Goal: Task Accomplishment & Management: Complete application form

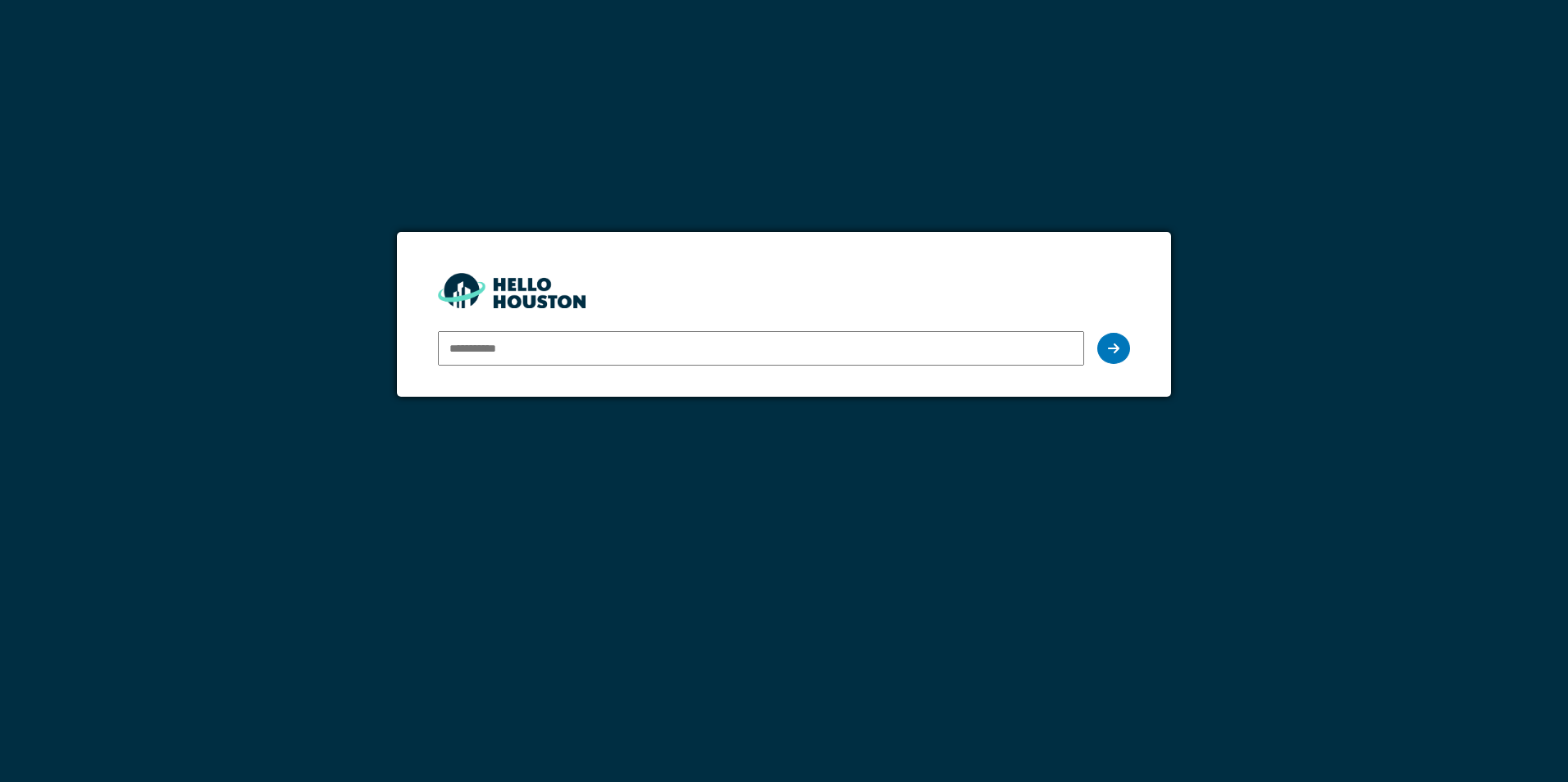
click at [557, 355] on input "email" at bounding box center [760, 348] width 645 height 35
type input "**********"
click at [1115, 344] on icon at bounding box center [1114, 349] width 12 height 14
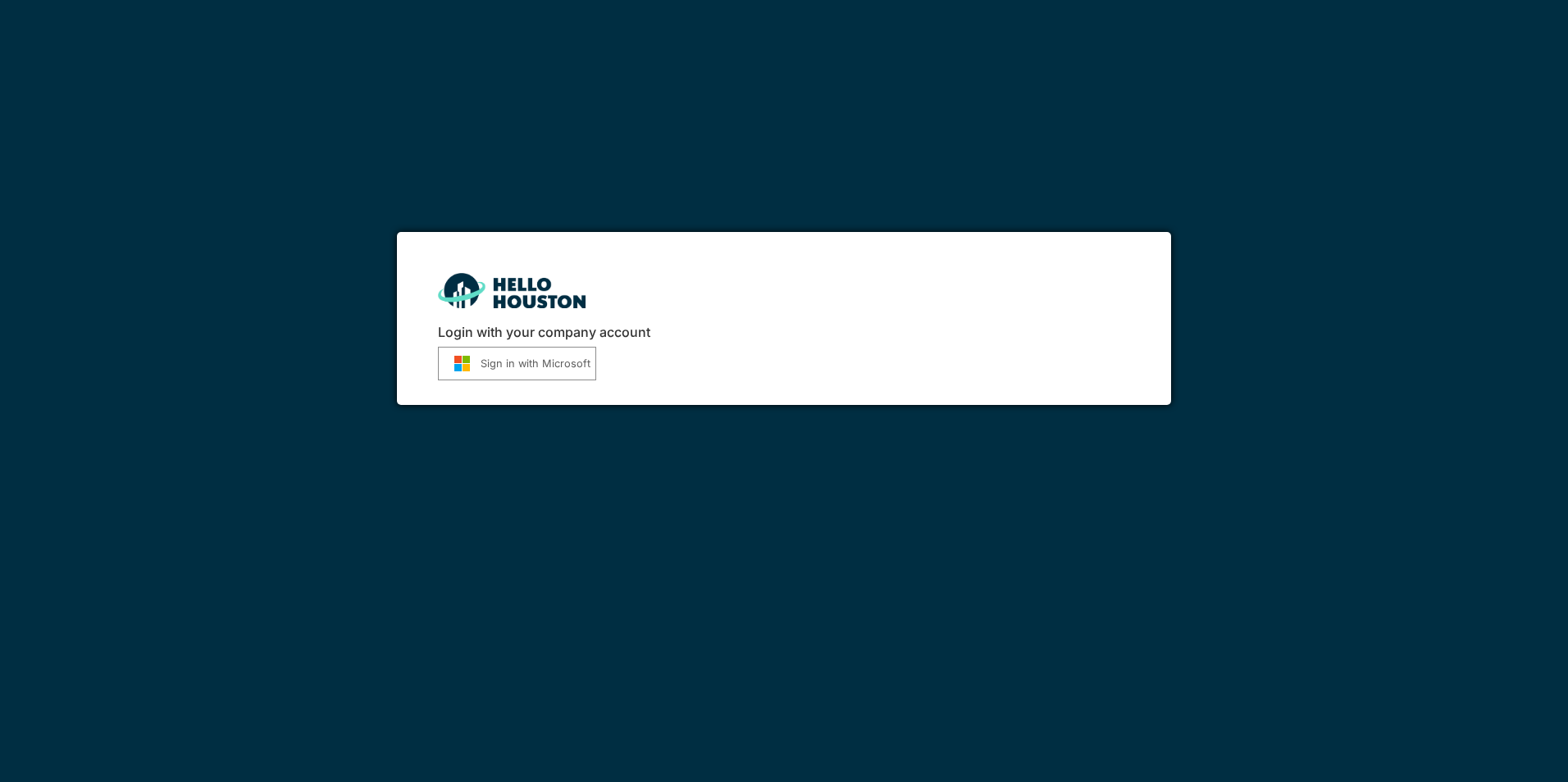
click at [559, 373] on button "Sign in with Microsoft" at bounding box center [516, 364] width 158 height 34
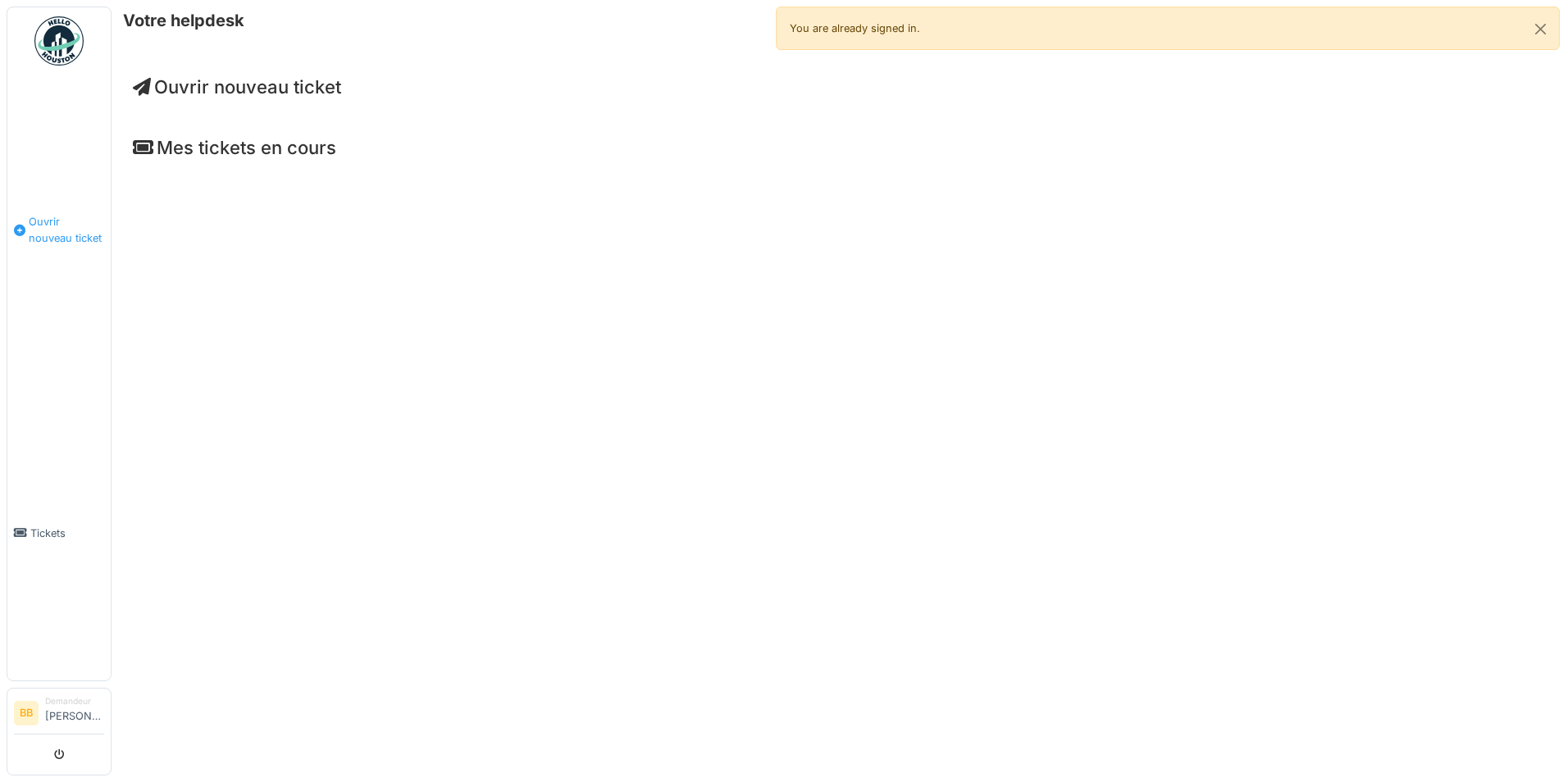
click at [59, 352] on link "Ouvrir nouveau ticket" at bounding box center [59, 229] width 103 height 311
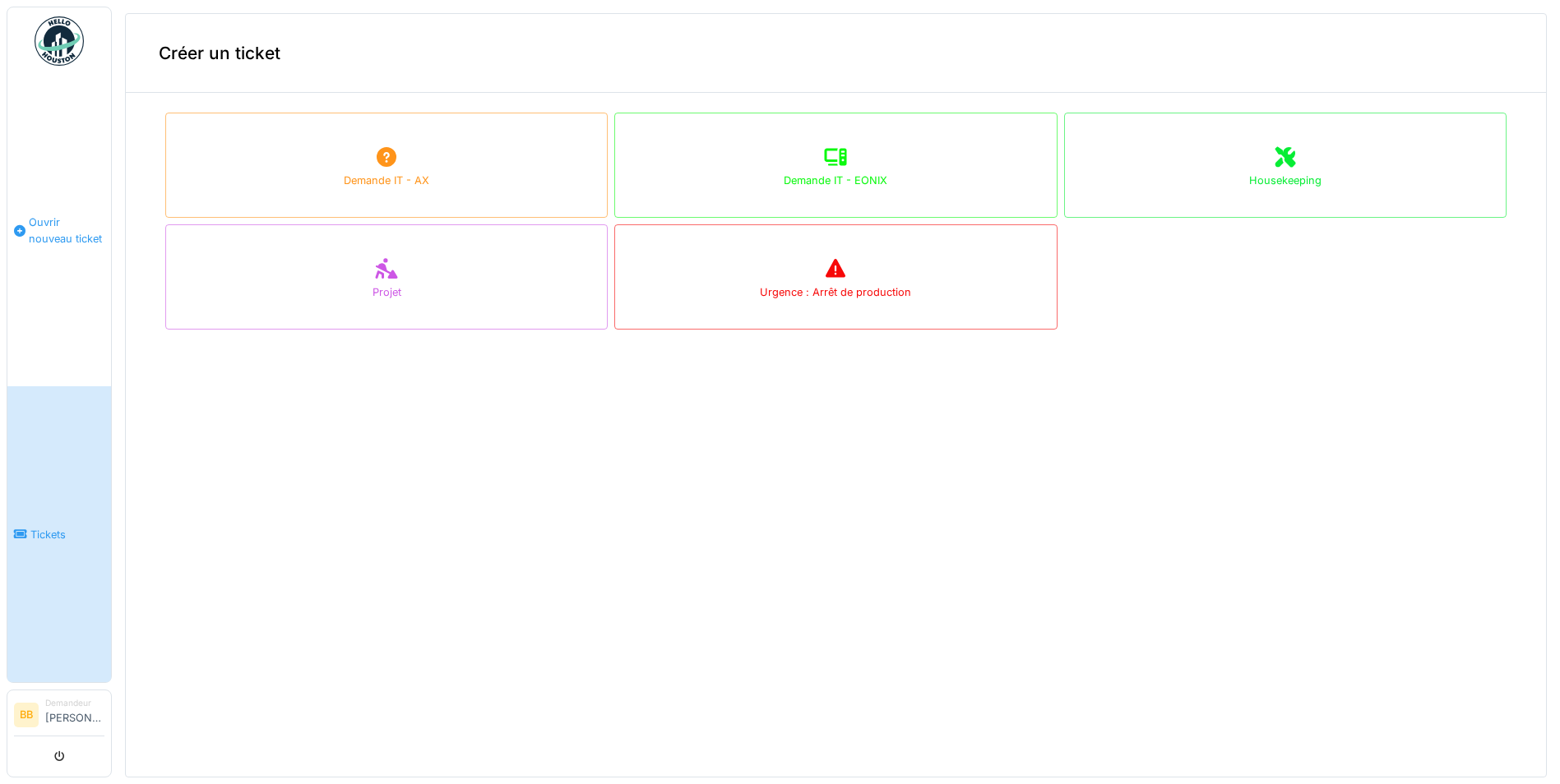
click at [53, 316] on link "Ouvrir nouveau ticket" at bounding box center [59, 230] width 104 height 311
click at [44, 272] on link "Ouvrir nouveau ticket" at bounding box center [59, 230] width 104 height 311
click at [48, 168] on link "Ouvrir nouveau ticket" at bounding box center [59, 230] width 104 height 311
click at [81, 347] on link "Ouvrir nouveau ticket" at bounding box center [59, 230] width 104 height 311
click at [93, 158] on link "Ouvrir nouveau ticket" at bounding box center [59, 230] width 104 height 311
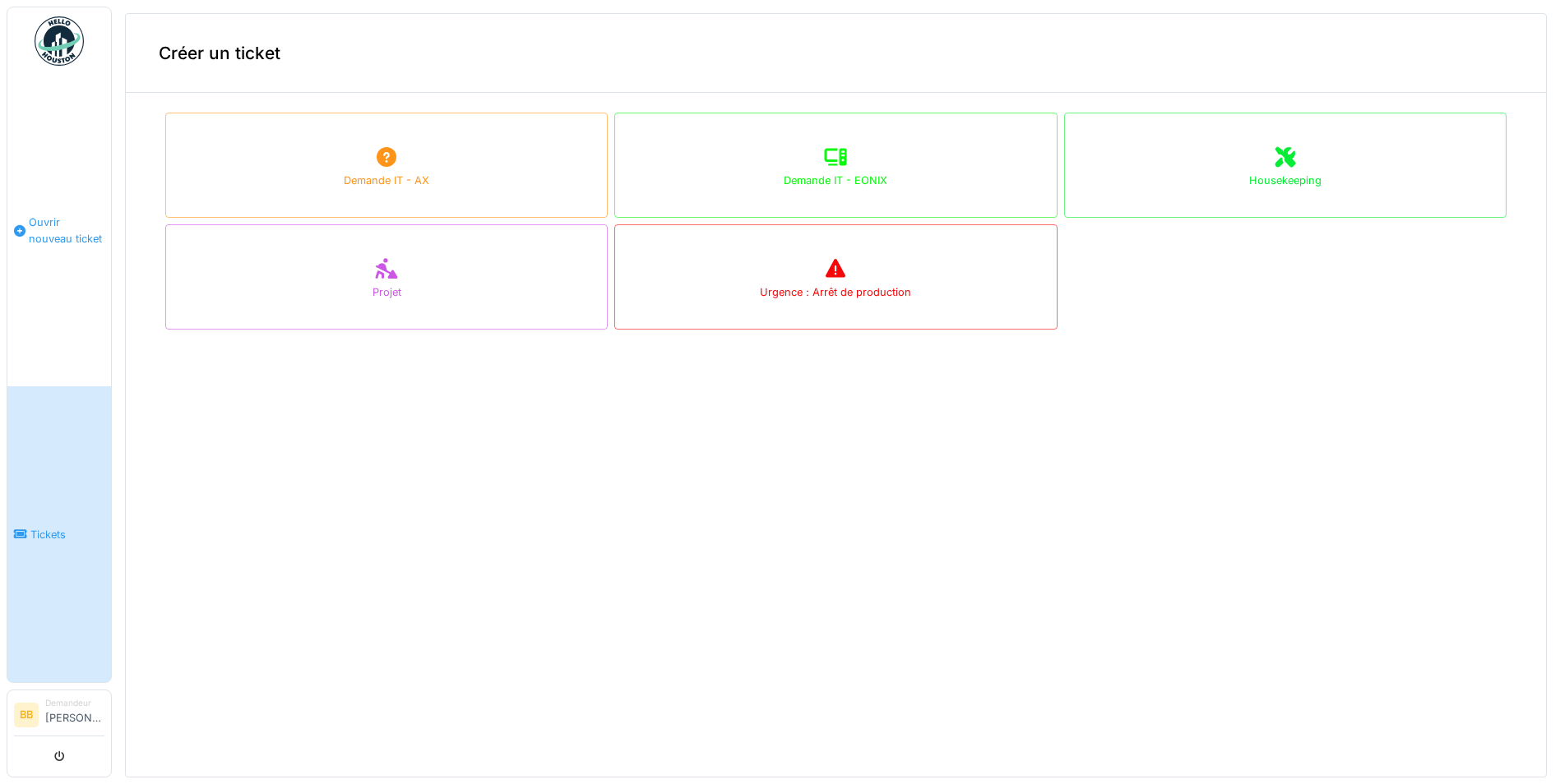
click at [82, 295] on link "Ouvrir nouveau ticket" at bounding box center [59, 230] width 104 height 311
click at [56, 386] on link "Tickets" at bounding box center [59, 534] width 104 height 296
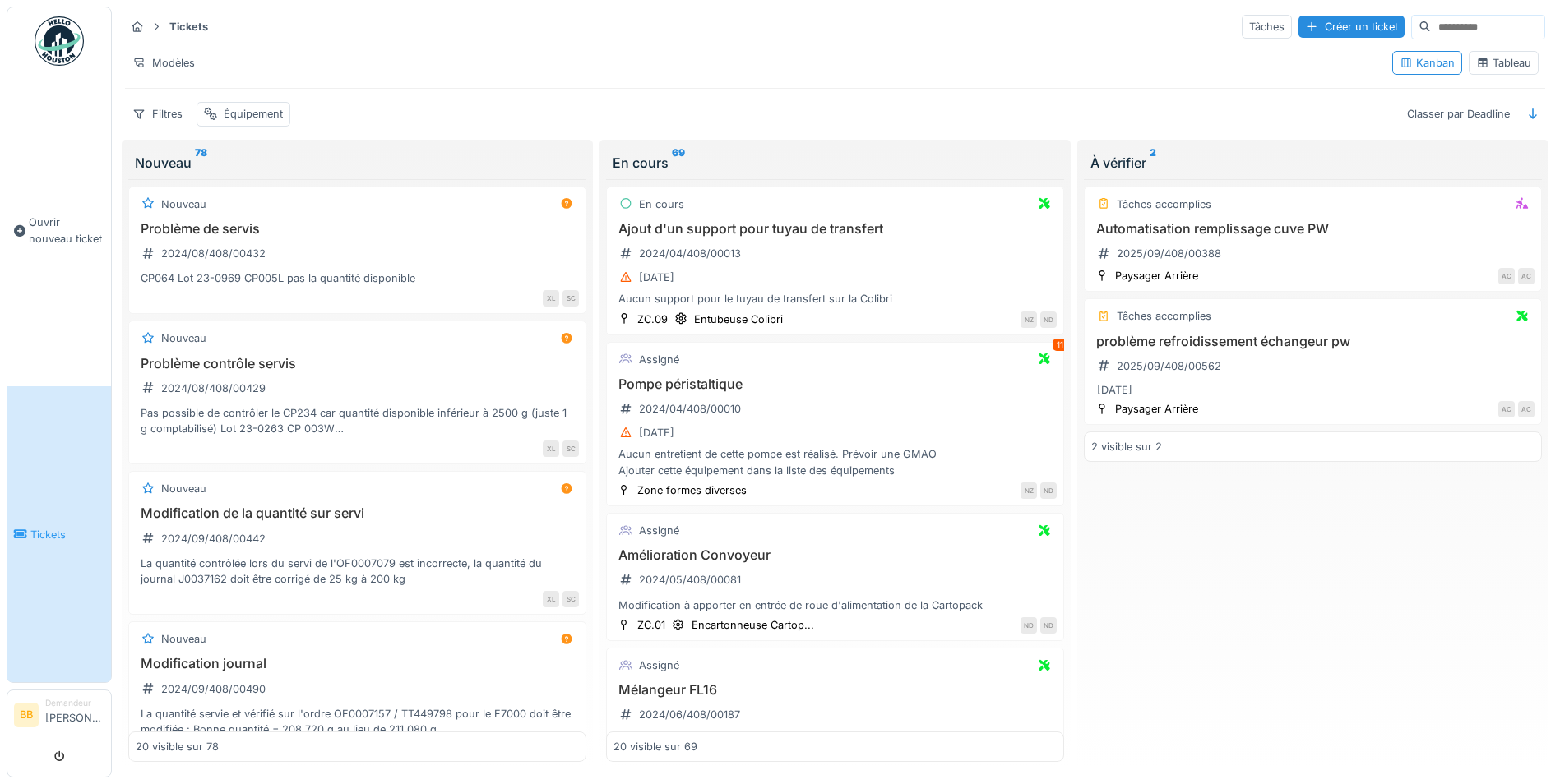
click at [1431, 28] on input at bounding box center [1488, 26] width 114 height 23
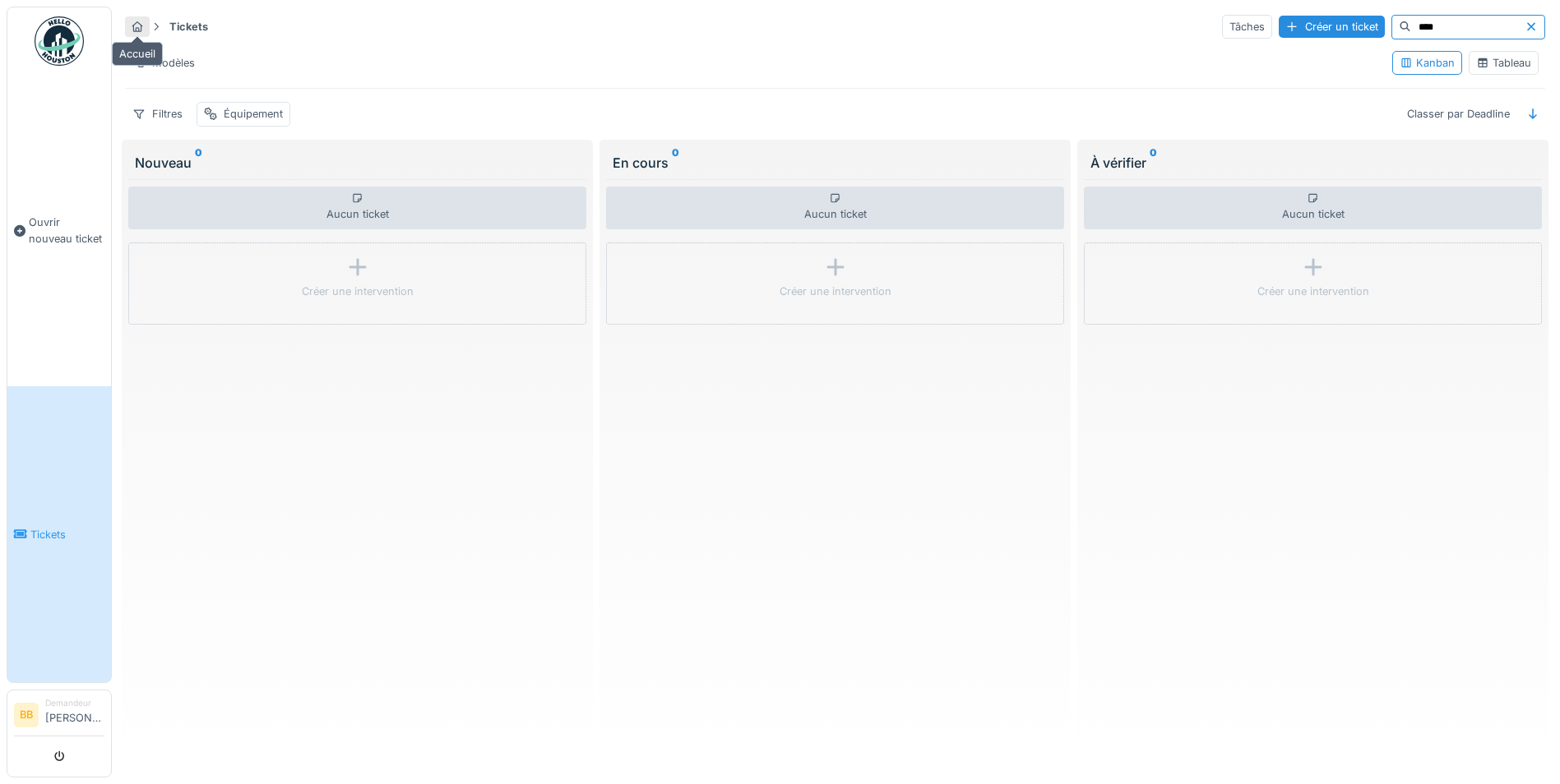
type input "****"
click at [141, 31] on icon at bounding box center [137, 26] width 11 height 11
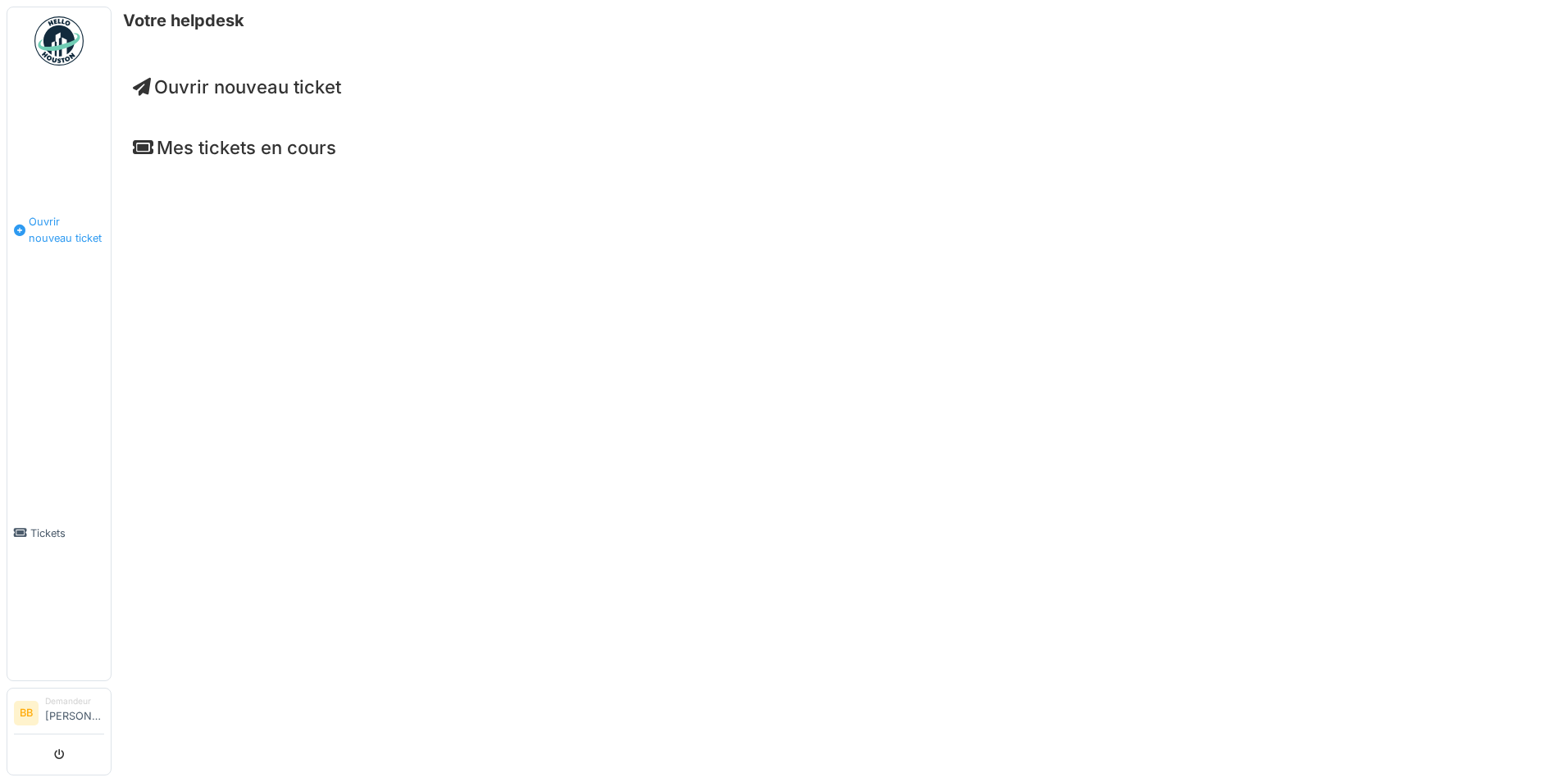
click at [31, 131] on link "Ouvrir nouveau ticket" at bounding box center [59, 229] width 103 height 311
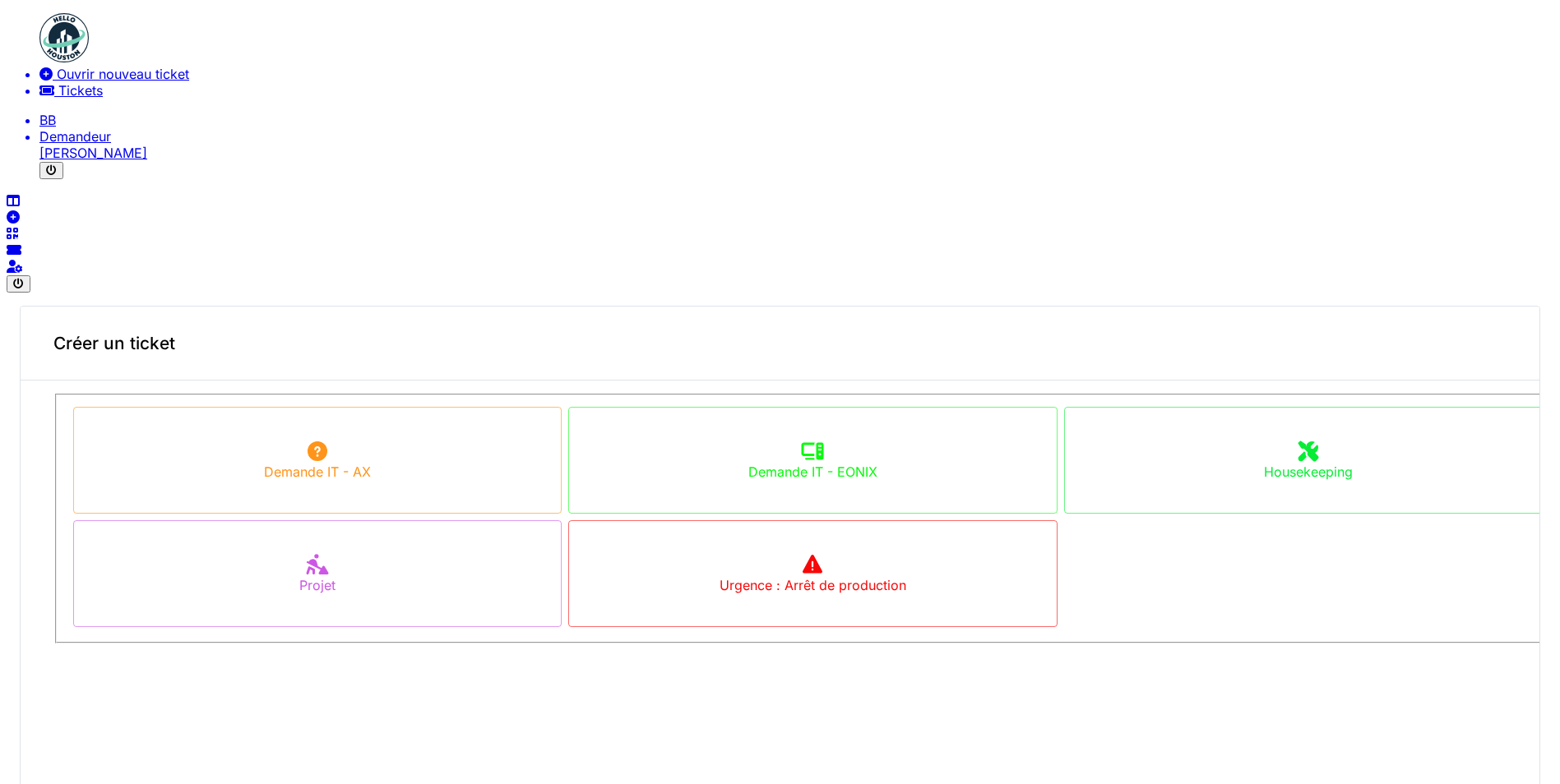
click at [51, 185] on body "Ouvrir nouveau ticket Tickets BB Demandeur [PERSON_NAME] Annuler Créer un ticke…" at bounding box center [780, 543] width 1546 height 1059
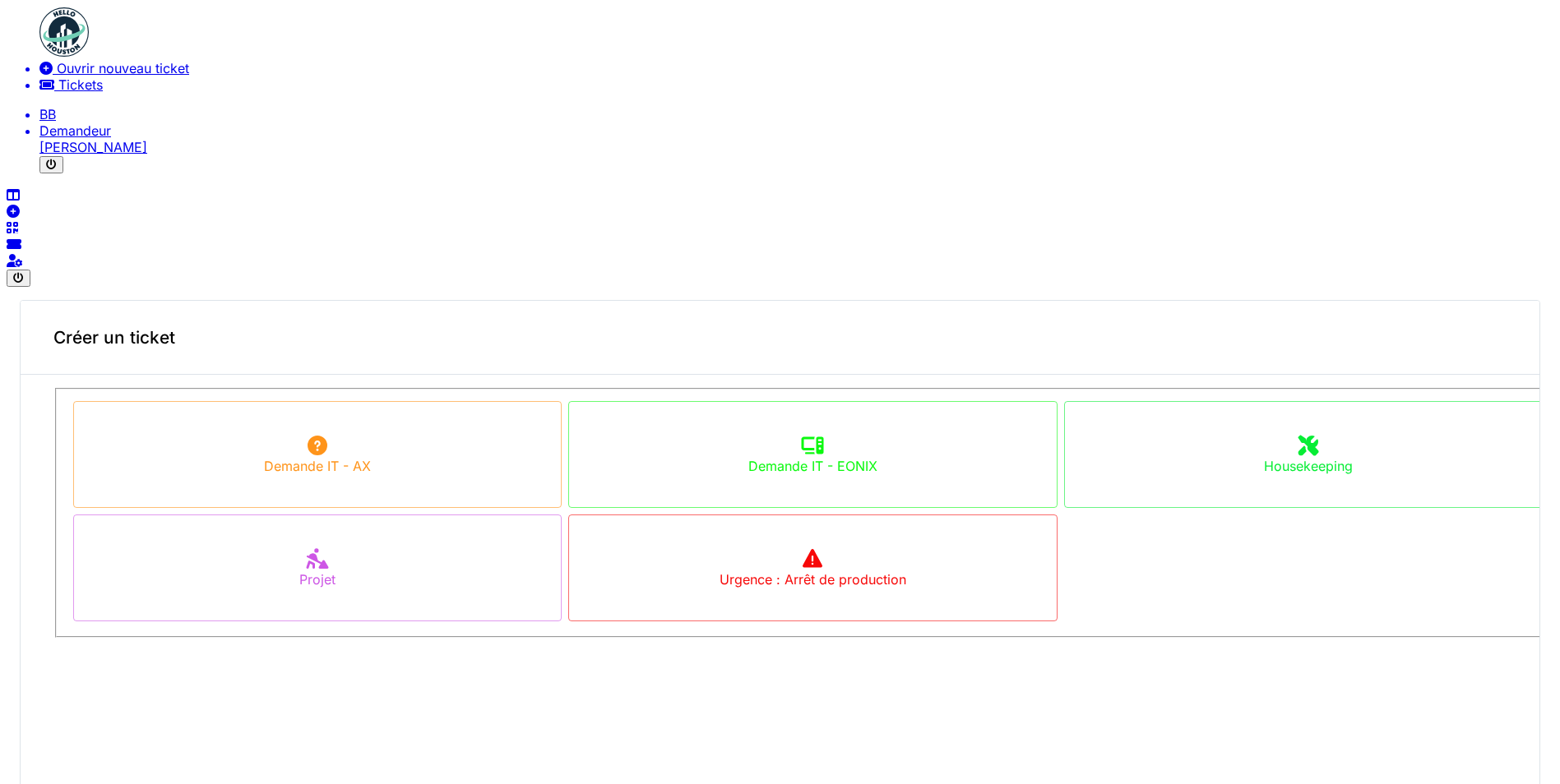
click at [64, 173] on button "submit" at bounding box center [52, 165] width 24 height 17
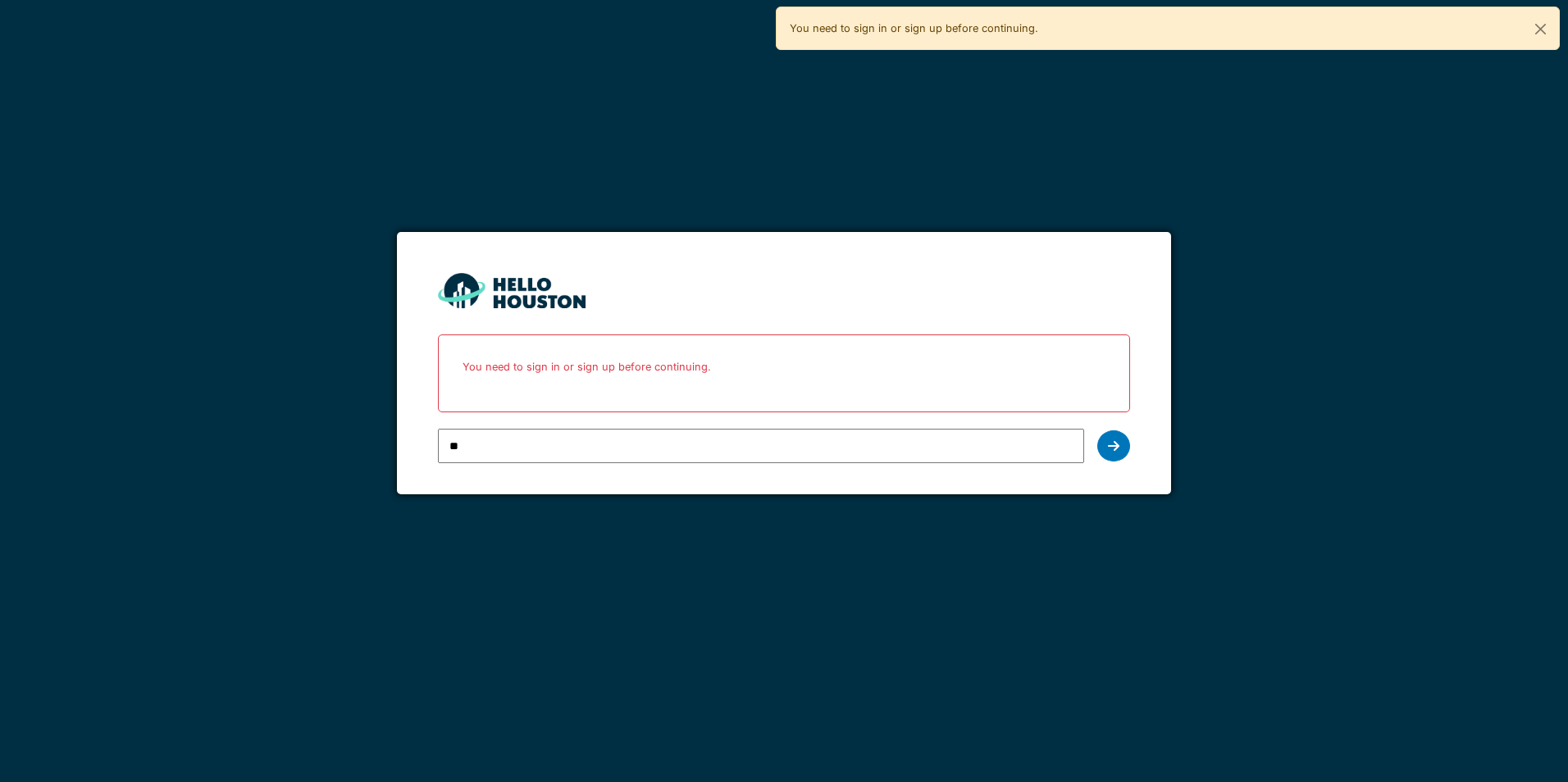
type input "**********"
click at [1122, 448] on div at bounding box center [1113, 446] width 33 height 31
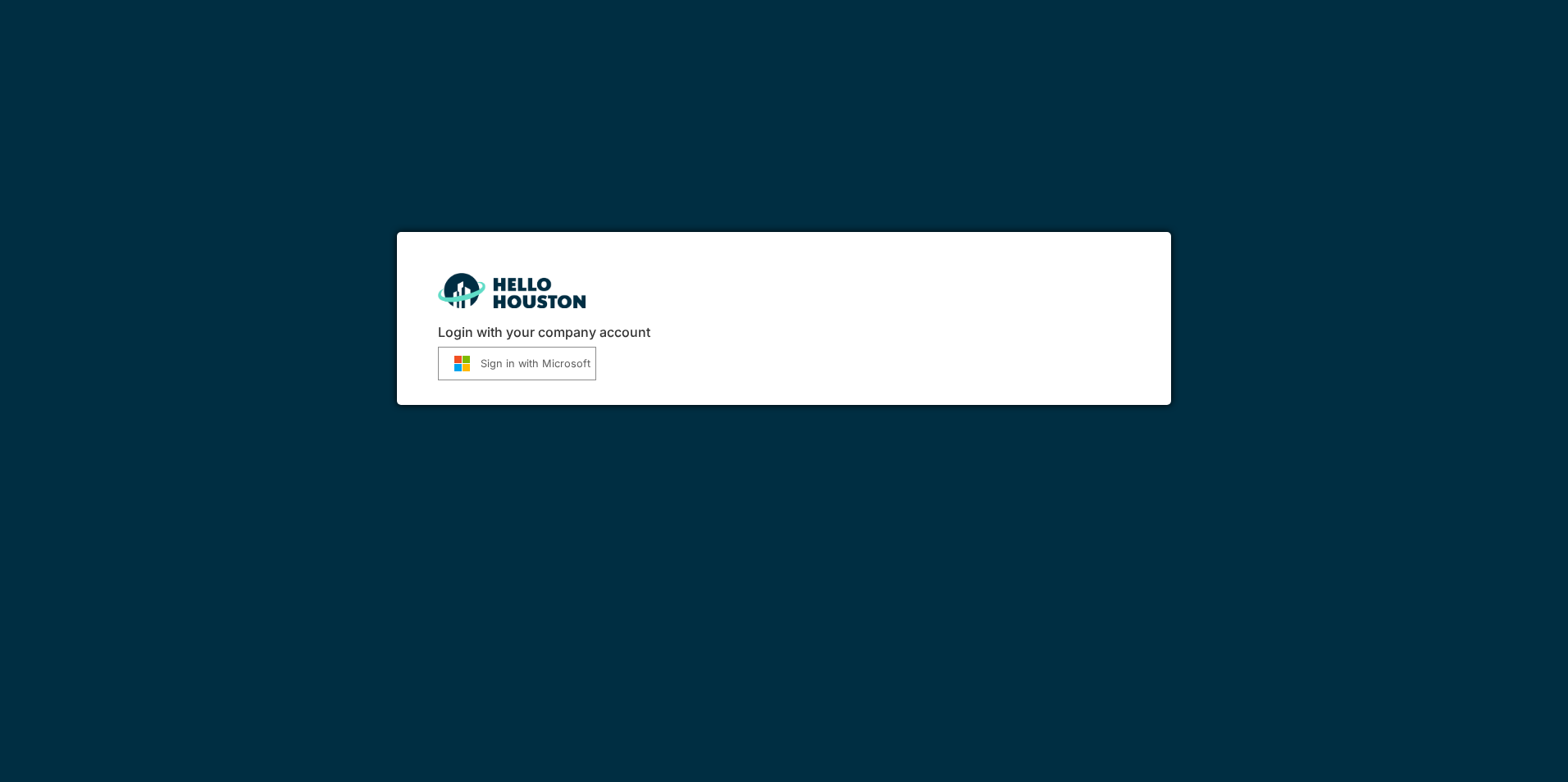
click at [520, 358] on button "Sign in with Microsoft" at bounding box center [516, 364] width 158 height 34
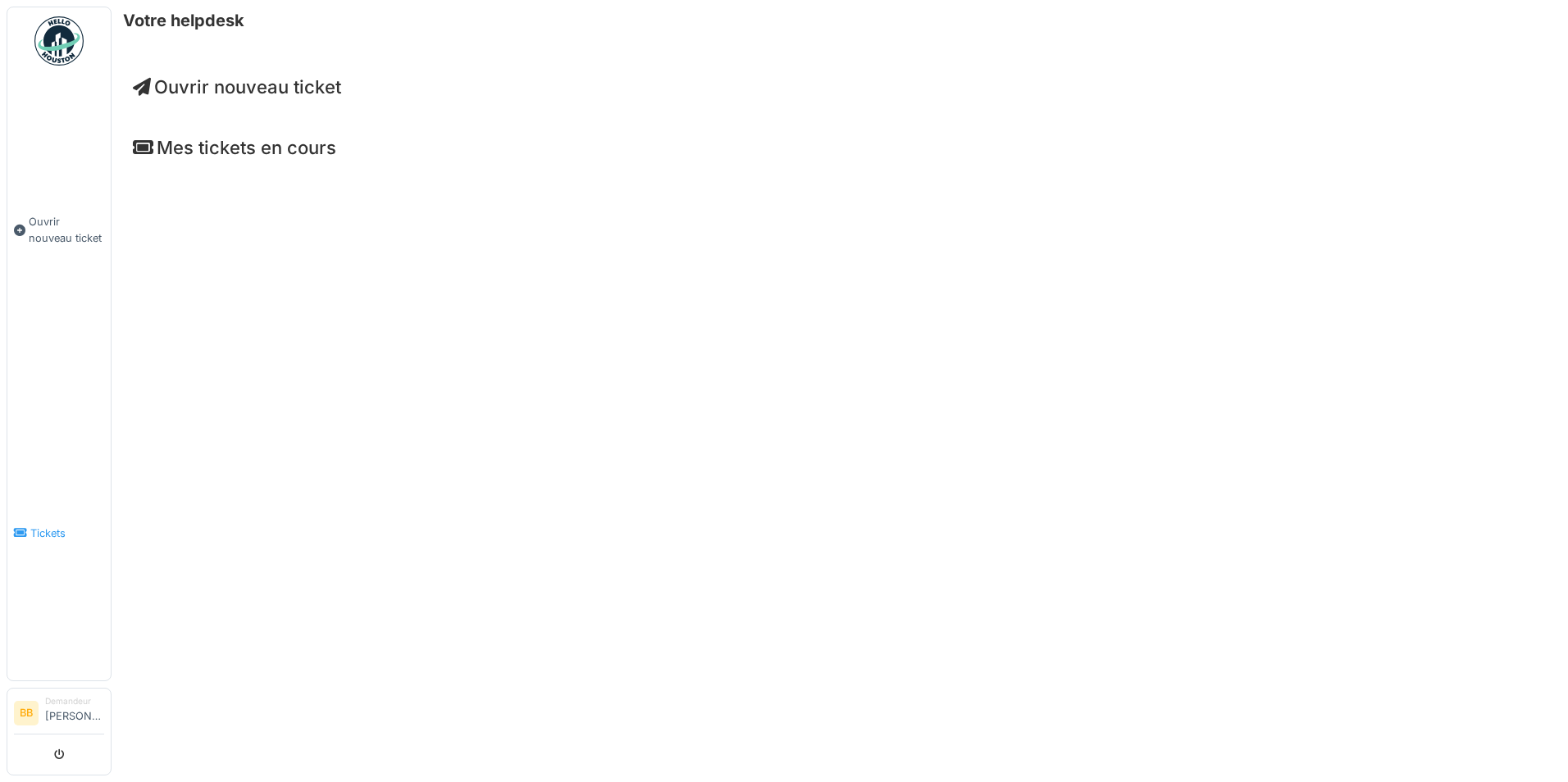
click at [48, 618] on link "Tickets" at bounding box center [59, 532] width 103 height 295
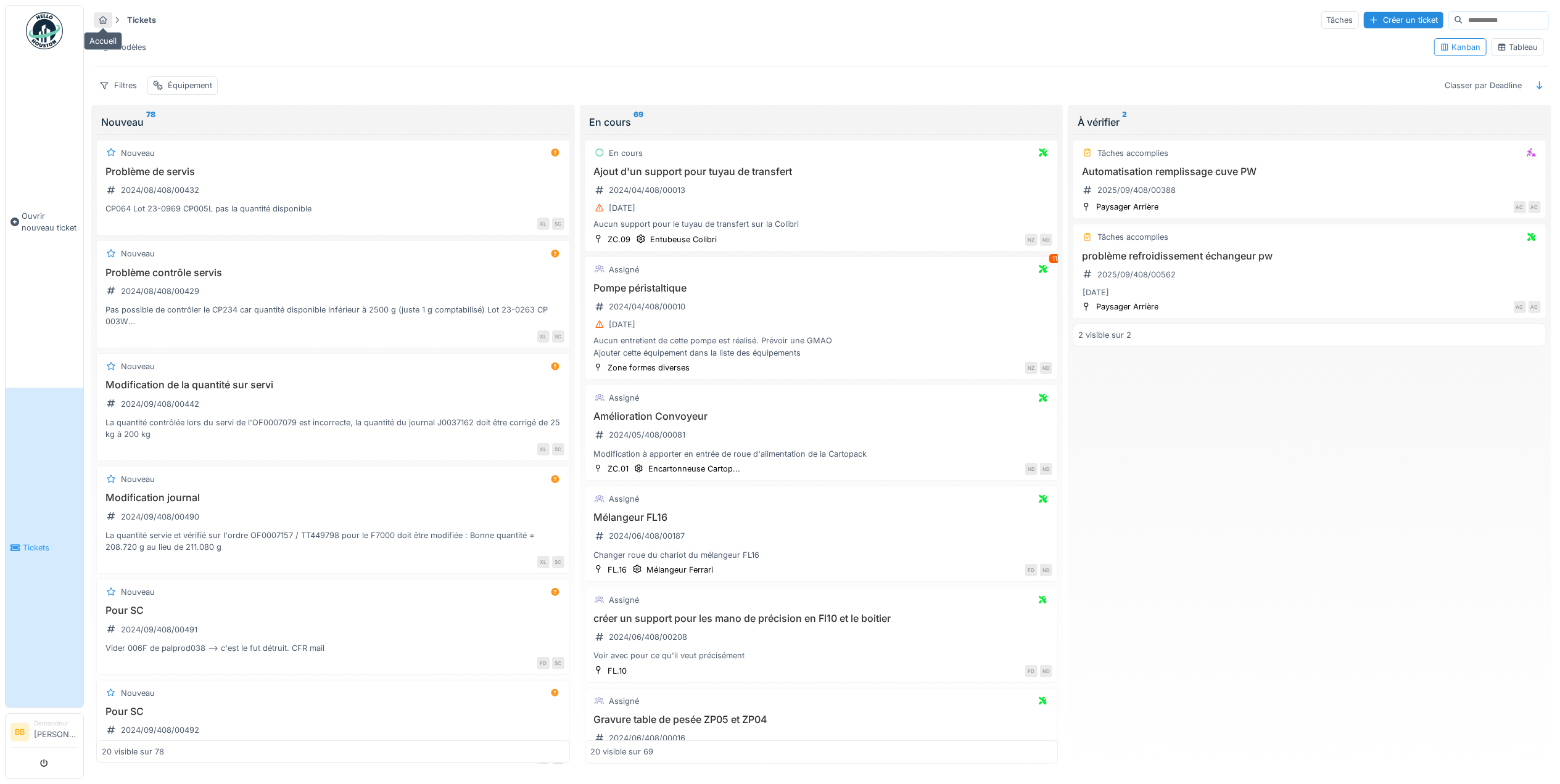
click at [105, 23] on icon at bounding box center [103, 20] width 8 height 8
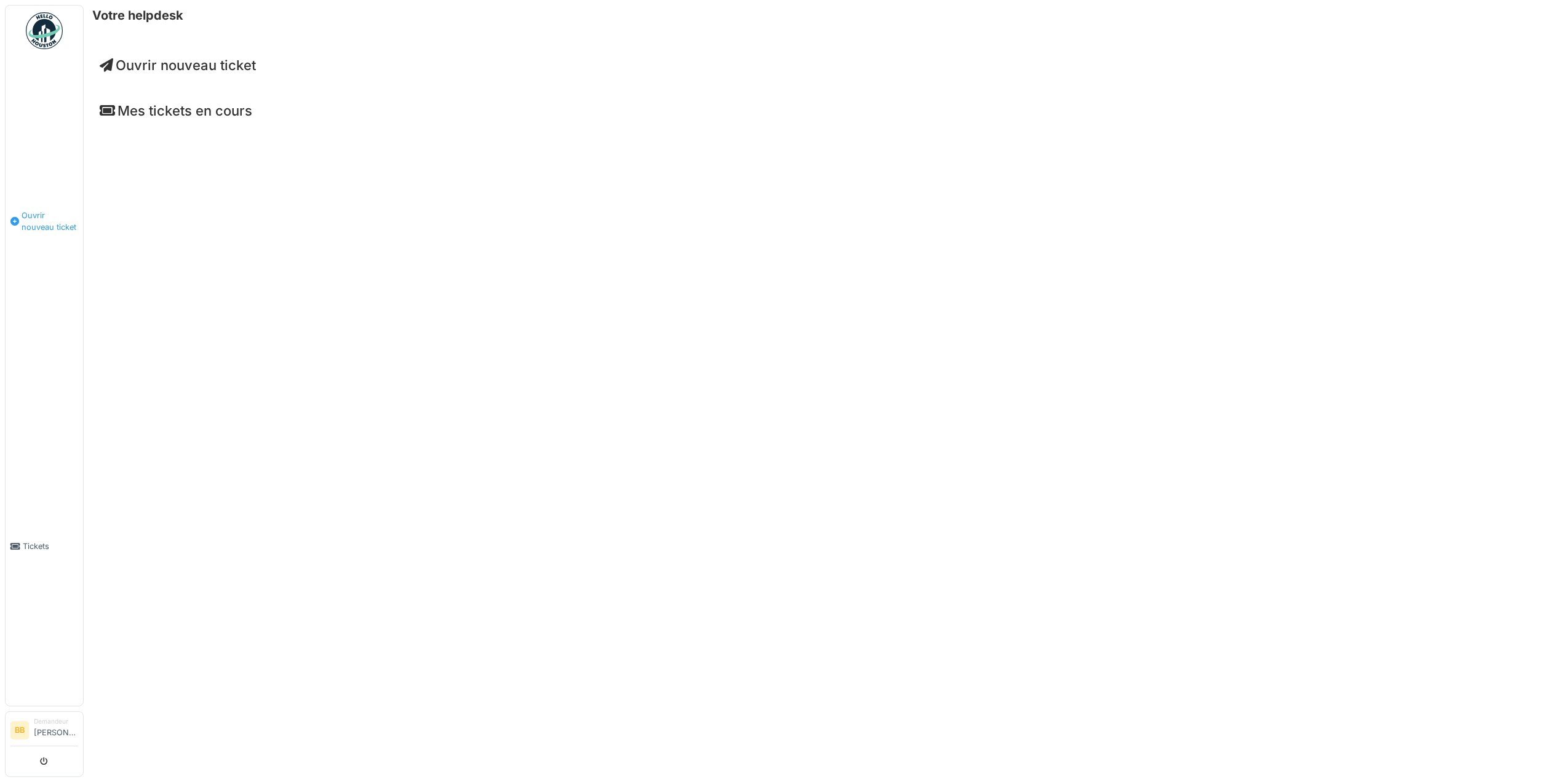
click at [41, 114] on link "Ouvrir nouveau ticket" at bounding box center [44, 221] width 77 height 331
